Goal: Information Seeking & Learning: Learn about a topic

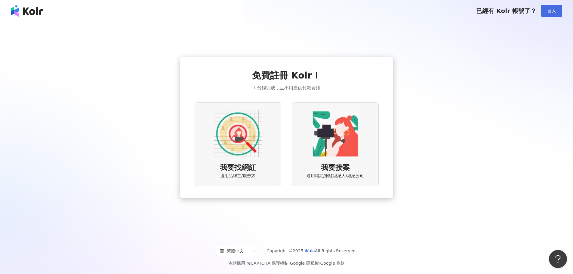
click at [558, 10] on button "登入" at bounding box center [551, 11] width 21 height 12
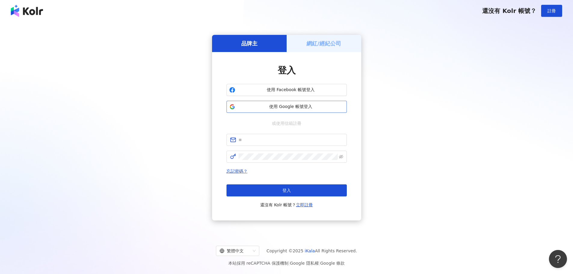
click at [287, 107] on span "使用 Google 帳號登入" at bounding box center [291, 107] width 106 height 6
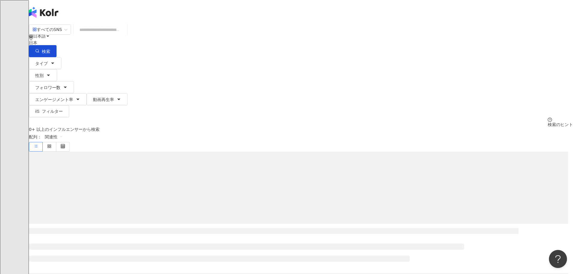
drag, startPoint x: 258, startPoint y: 36, endPoint x: 258, endPoint y: 39, distance: 3.3
click at [125, 35] on input "search" at bounding box center [100, 29] width 49 height 11
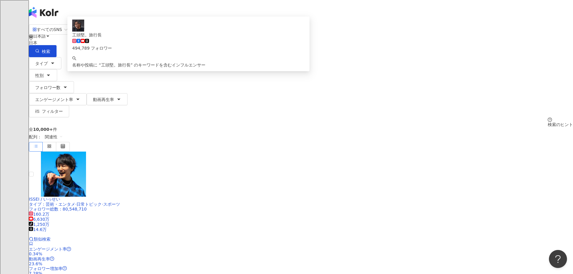
type input "*******"
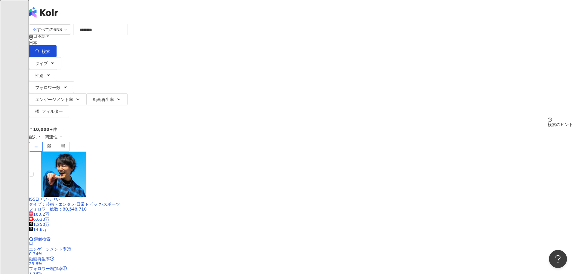
click at [433, 35] on div "日本" at bounding box center [301, 40] width 544 height 10
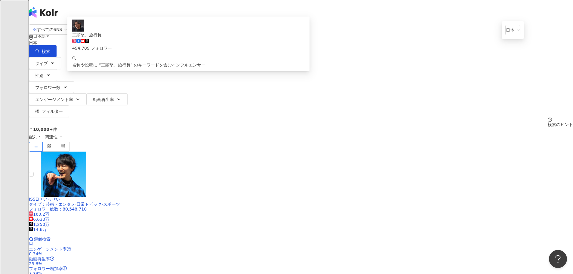
click at [125, 32] on input "*******" at bounding box center [100, 29] width 49 height 11
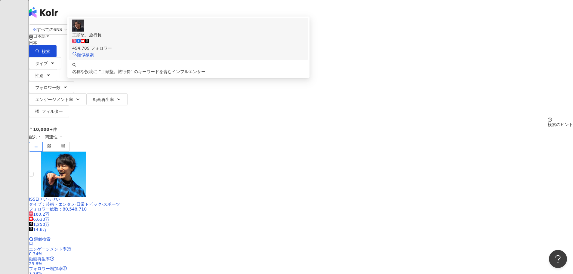
click at [251, 51] on div "494,789 フォロワー" at bounding box center [188, 44] width 232 height 13
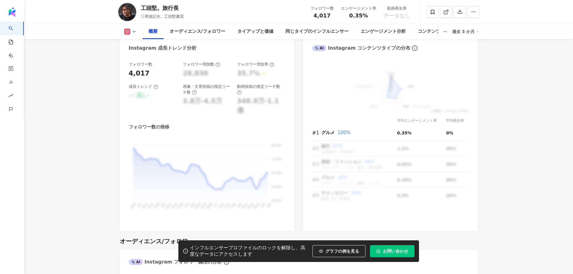
scroll to position [421, 0]
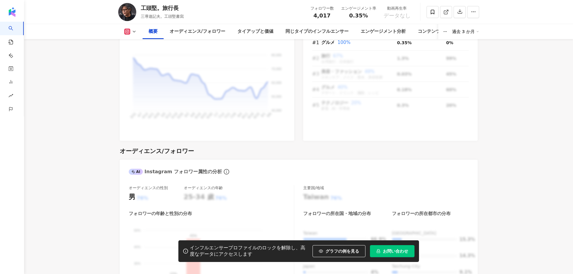
click at [132, 32] on icon at bounding box center [134, 31] width 5 height 5
click at [134, 59] on button "Facebook" at bounding box center [140, 56] width 36 height 8
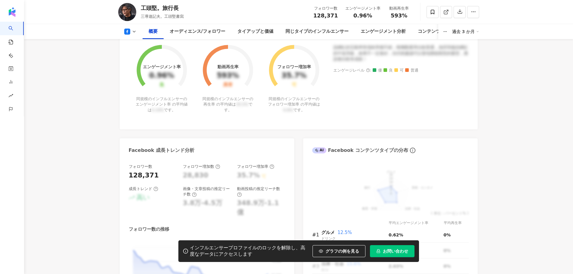
scroll to position [11, 0]
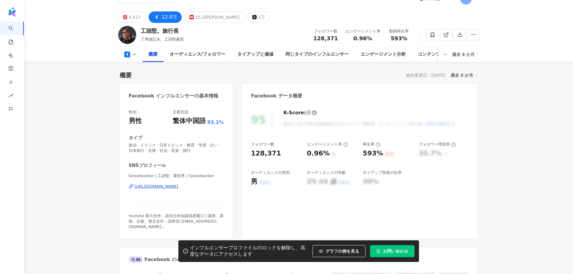
click at [173, 186] on div "[URL][DOMAIN_NAME]" at bounding box center [157, 186] width 44 height 5
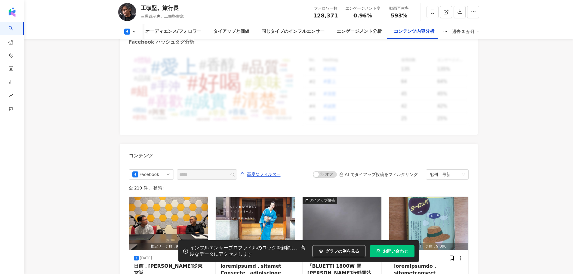
scroll to position [1605, 0]
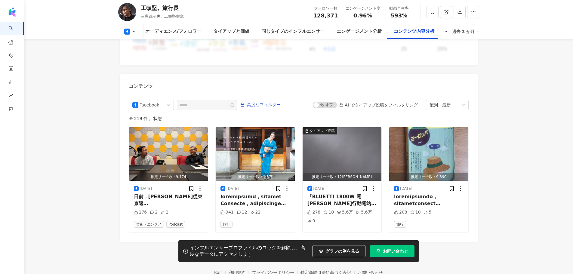
click at [129, 32] on icon at bounding box center [127, 32] width 6 height 6
click at [132, 67] on button "YouTube" at bounding box center [140, 70] width 36 height 8
